Goal: Use online tool/utility: Utilize a website feature to perform a specific function

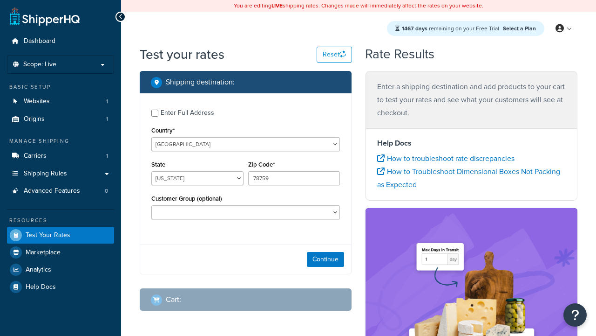
select select "TX"
click at [381, 158] on icon at bounding box center [380, 157] width 7 height 7
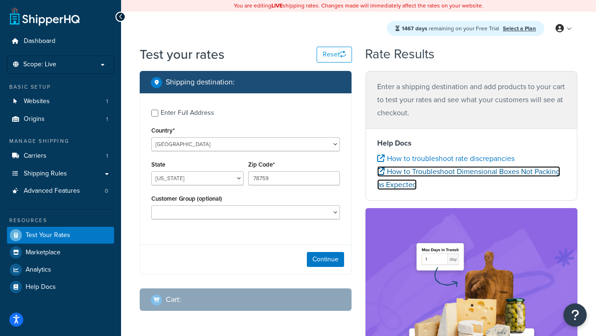
click at [381, 171] on icon at bounding box center [380, 170] width 7 height 7
